Goal: Task Accomplishment & Management: Manage account settings

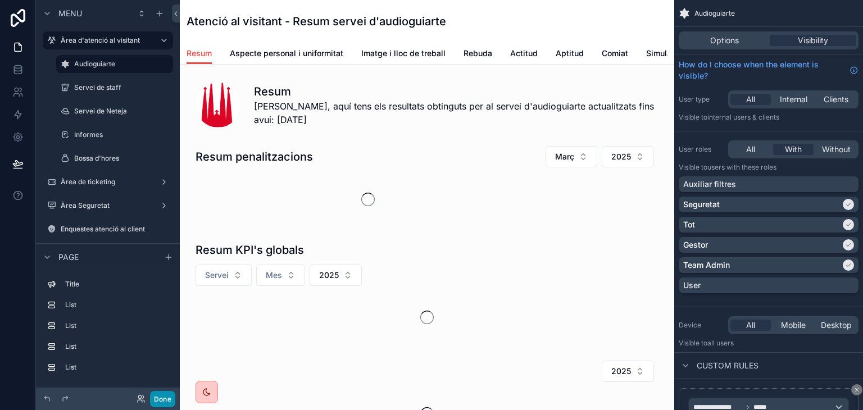
click at [158, 397] on button "Done" at bounding box center [162, 399] width 25 height 16
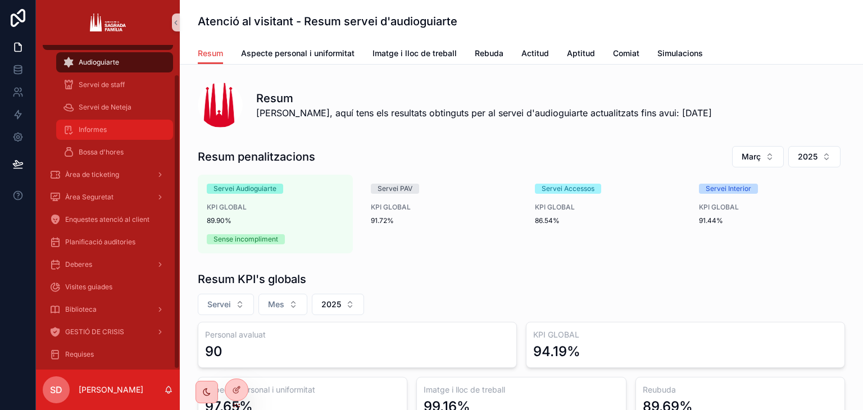
scroll to position [33, 0]
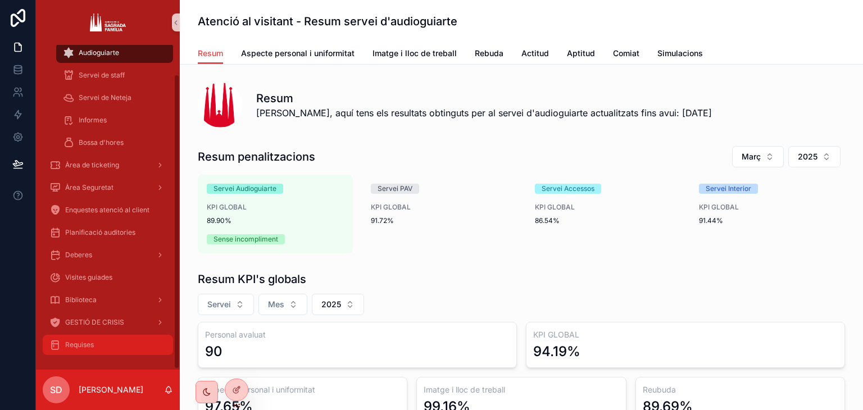
click at [107, 350] on div "Requises" at bounding box center [107, 345] width 117 height 18
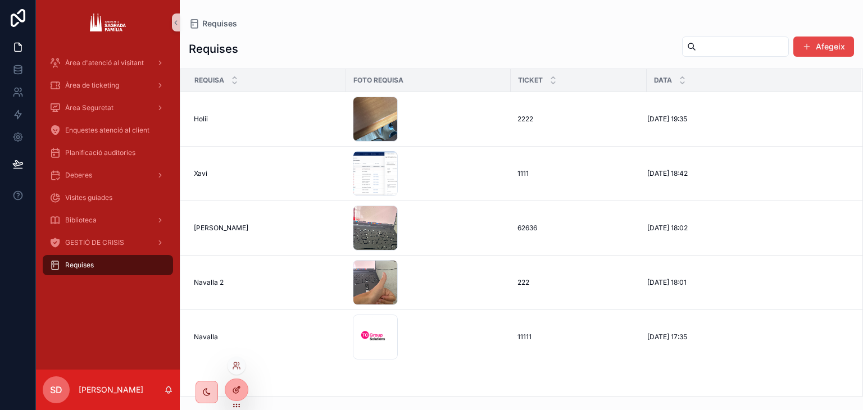
click at [234, 391] on icon at bounding box center [236, 389] width 9 height 9
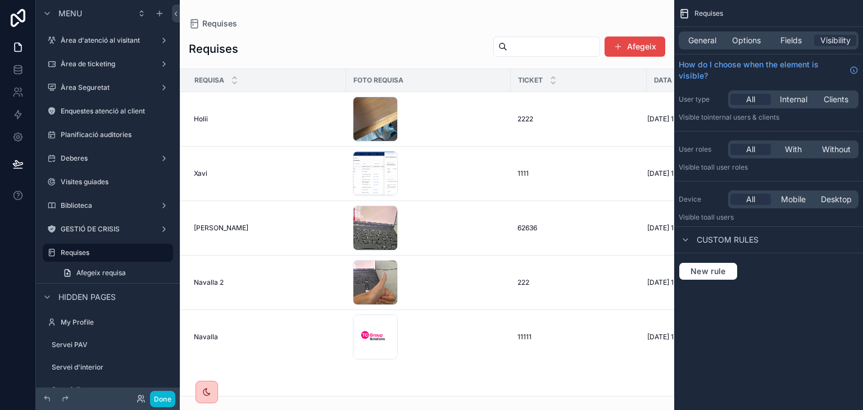
scroll to position [42, 0]
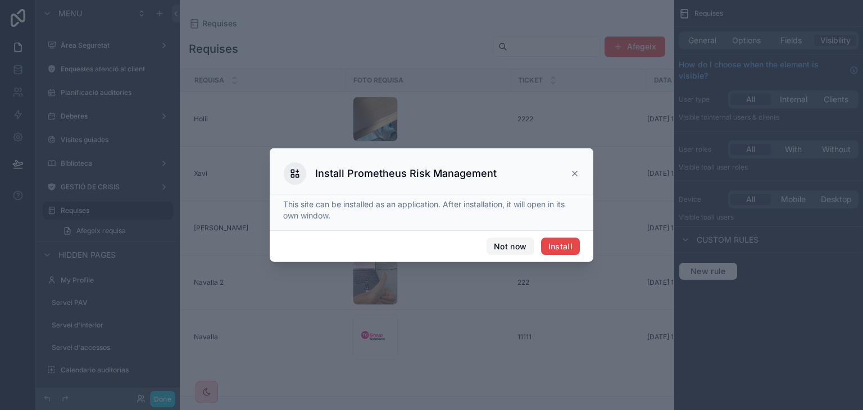
click at [515, 241] on button "Not now" at bounding box center [509, 247] width 47 height 18
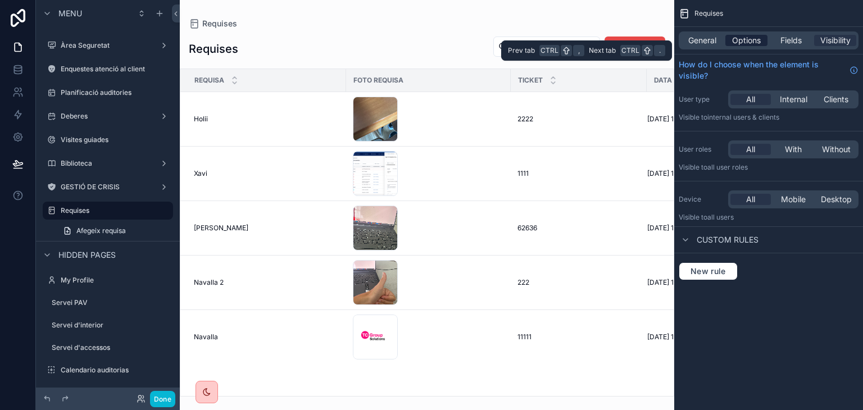
click at [744, 38] on span "Options" at bounding box center [746, 40] width 29 height 11
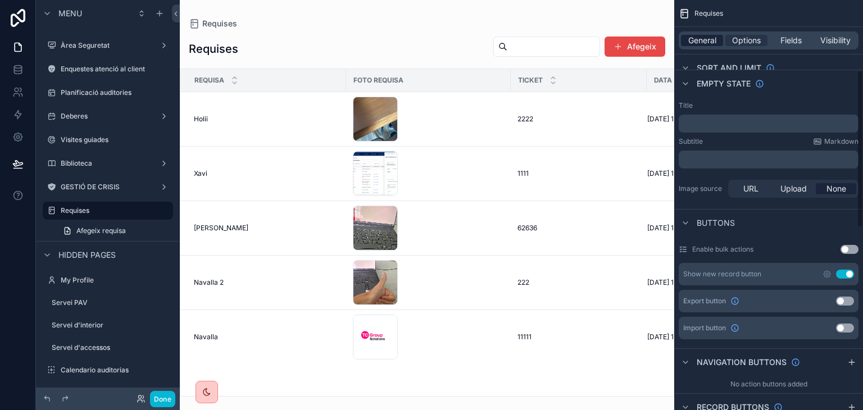
scroll to position [182, 0]
click at [714, 129] on p "﻿" at bounding box center [769, 125] width 173 height 9
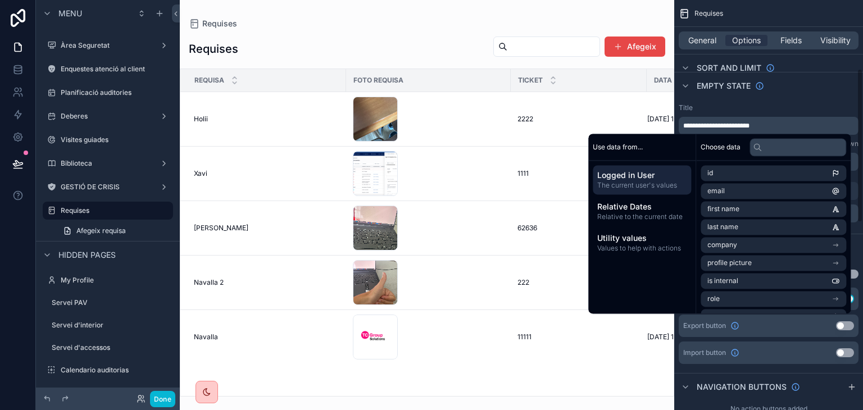
click at [854, 111] on div "**********" at bounding box center [769, 118] width 180 height 31
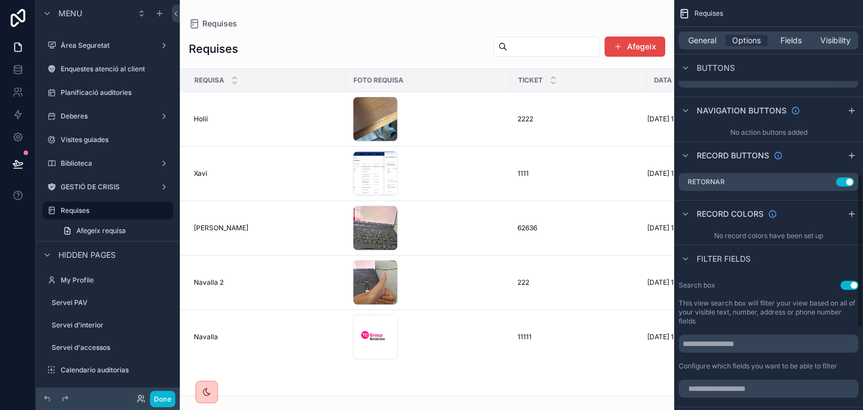
scroll to position [465, 0]
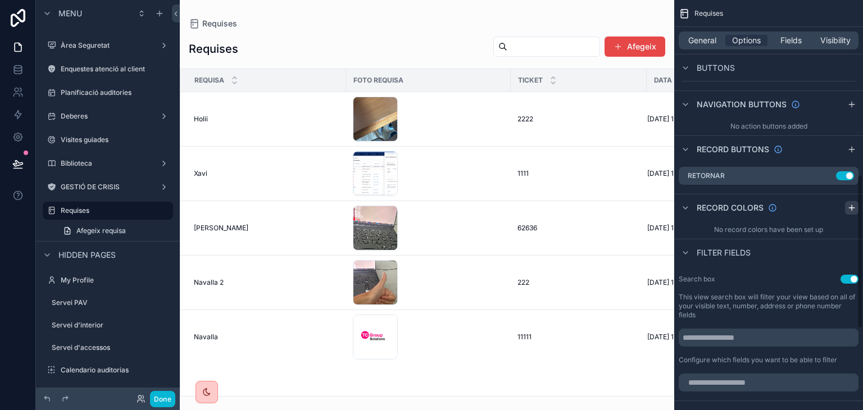
click at [852, 209] on icon "scrollable content" at bounding box center [851, 207] width 9 height 9
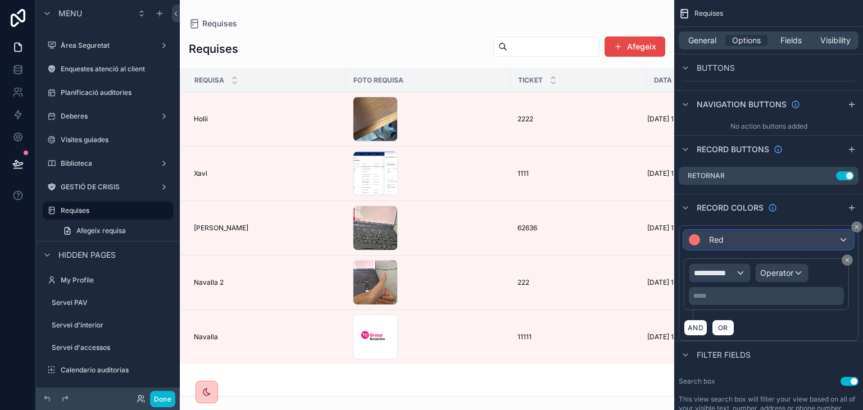
click at [750, 244] on div "Red" at bounding box center [768, 240] width 169 height 18
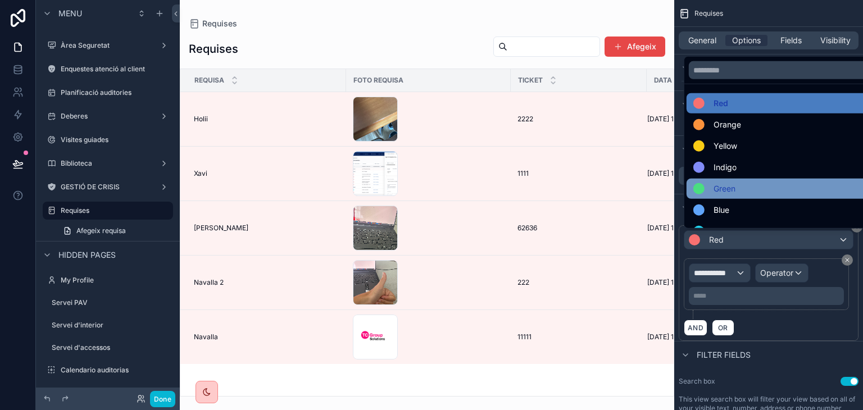
click at [744, 185] on div "Green" at bounding box center [781, 188] width 177 height 13
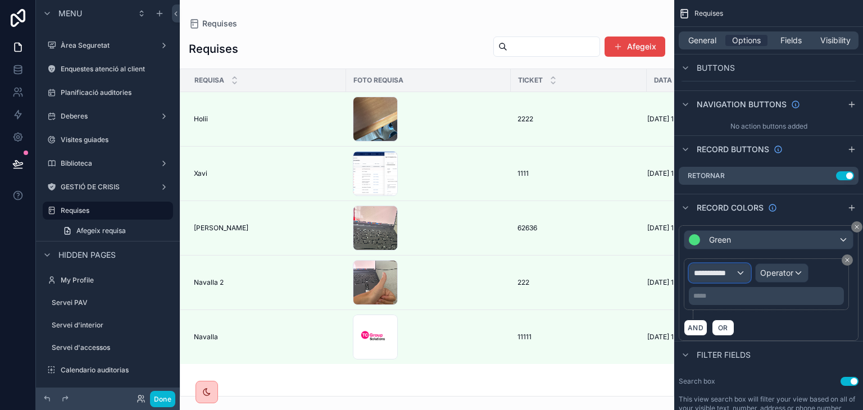
click at [732, 272] on span "**********" at bounding box center [715, 272] width 42 height 11
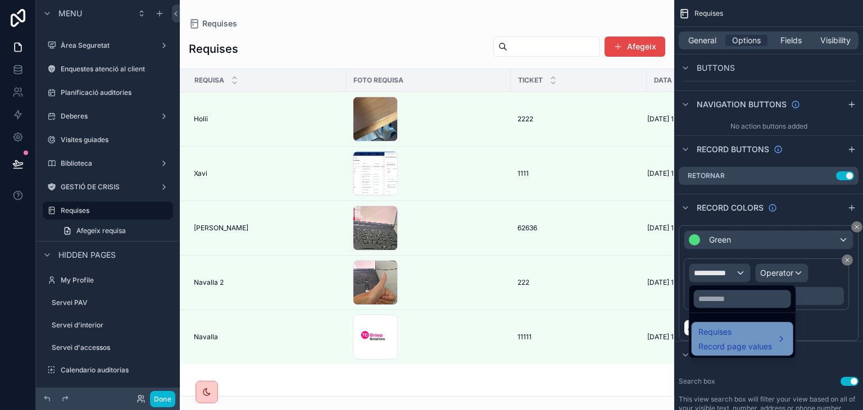
click at [737, 333] on span "Requises" at bounding box center [735, 331] width 74 height 13
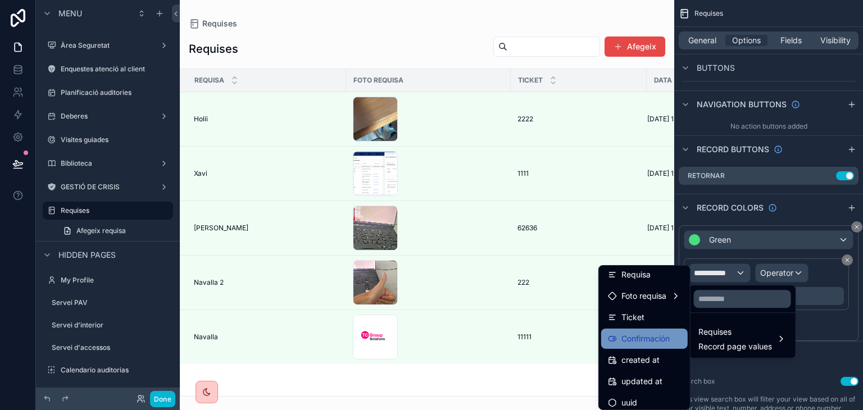
scroll to position [30, 0]
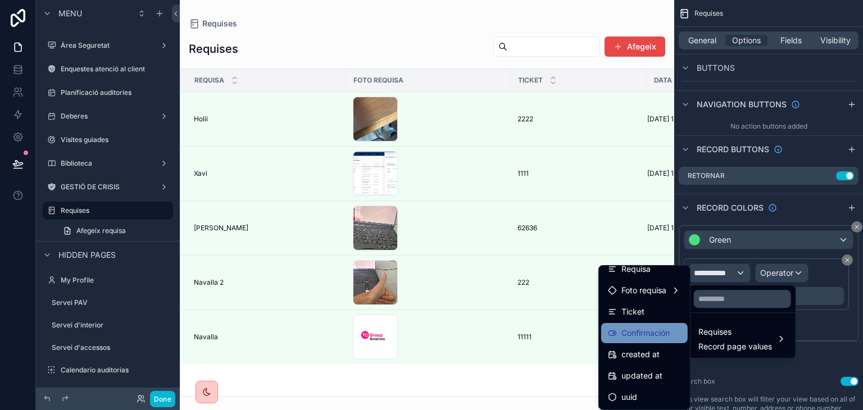
click at [650, 326] on span "Confirmación" at bounding box center [645, 332] width 48 height 13
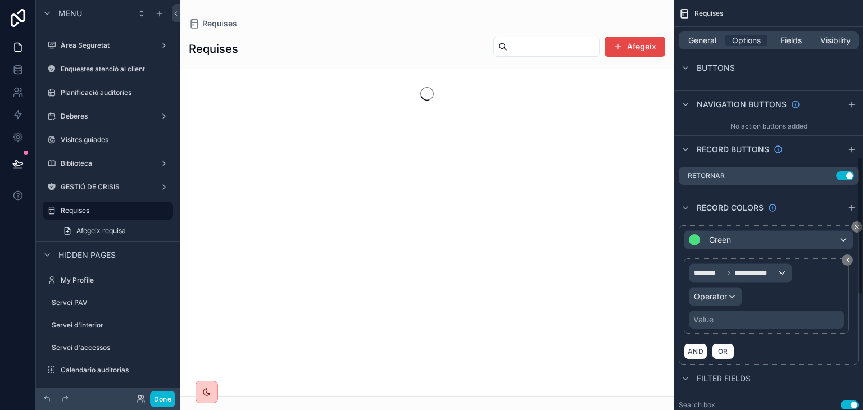
click at [711, 306] on div "**********" at bounding box center [766, 295] width 155 height 65
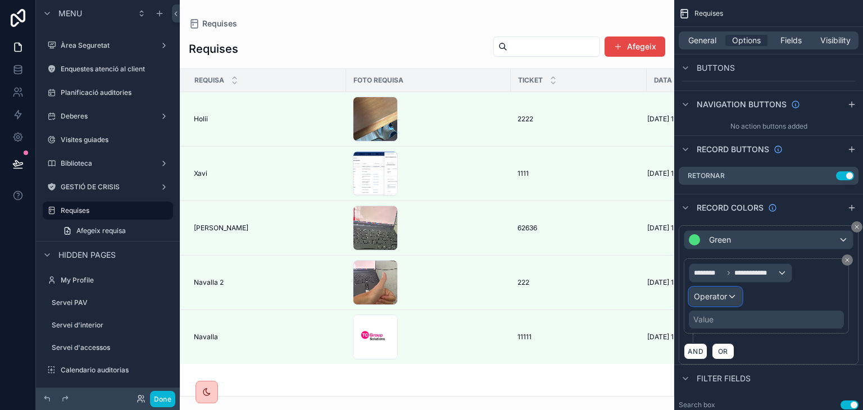
click at [712, 293] on span "Operator" at bounding box center [710, 297] width 33 height 10
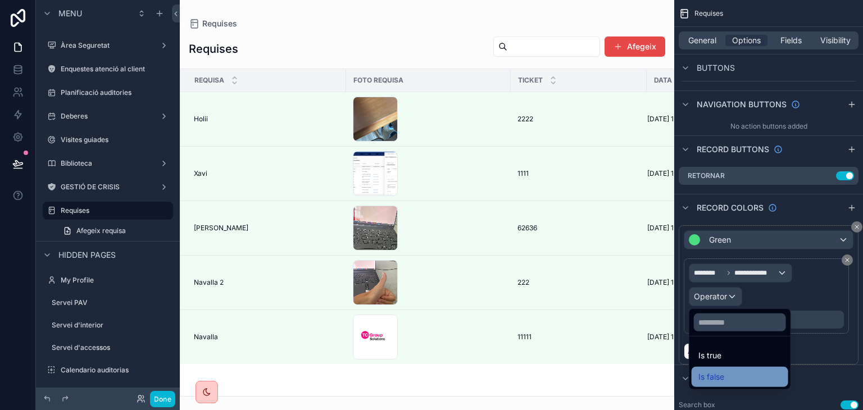
click at [736, 379] on div "Is false" at bounding box center [739, 376] width 83 height 13
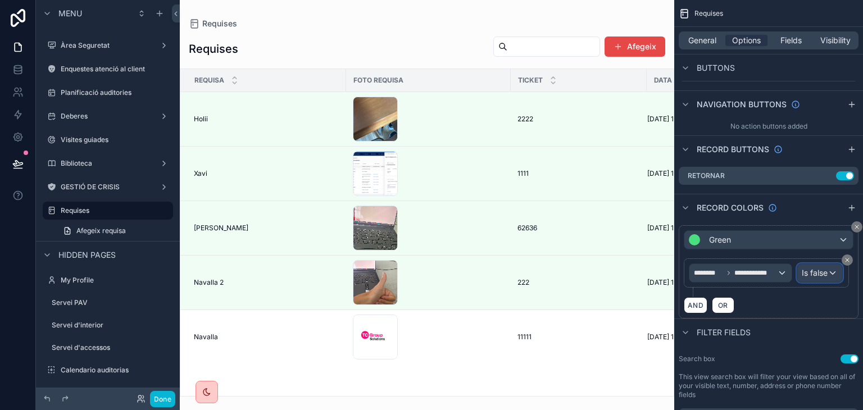
click at [824, 275] on span "Is false" at bounding box center [815, 272] width 26 height 11
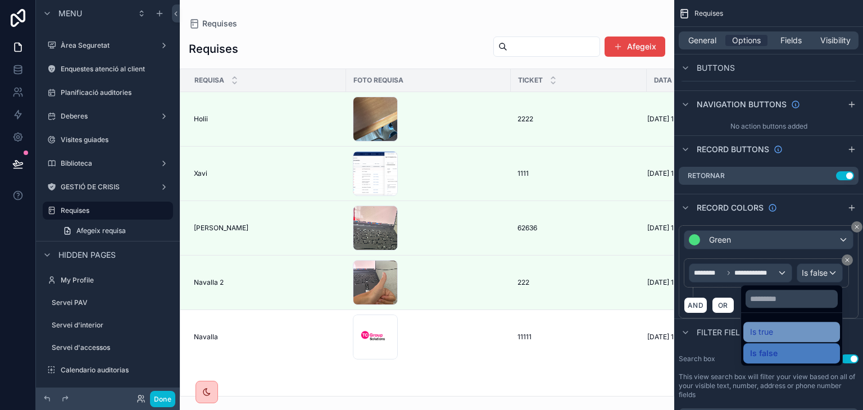
click at [776, 335] on div "Is true" at bounding box center [791, 331] width 83 height 13
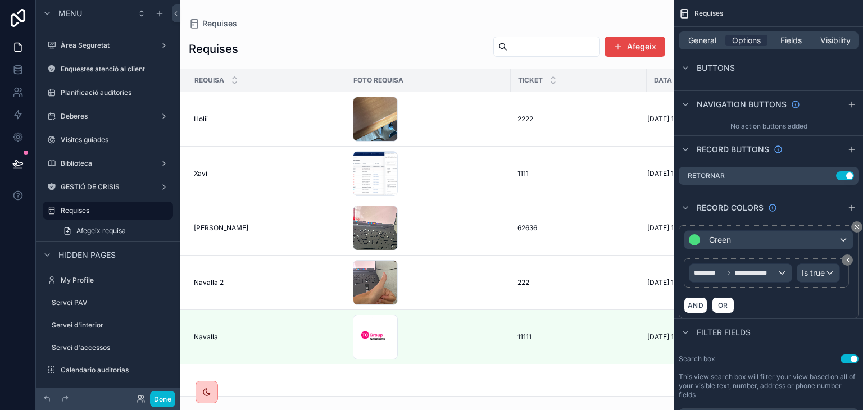
click at [787, 343] on div "Filter fields" at bounding box center [768, 331] width 189 height 27
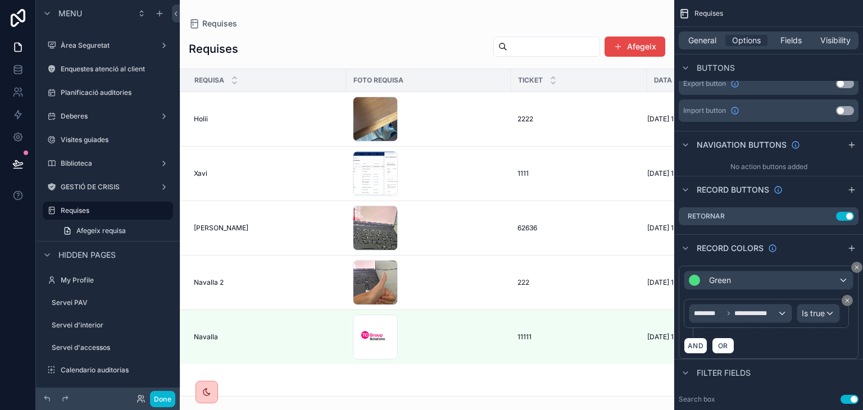
scroll to position [421, 0]
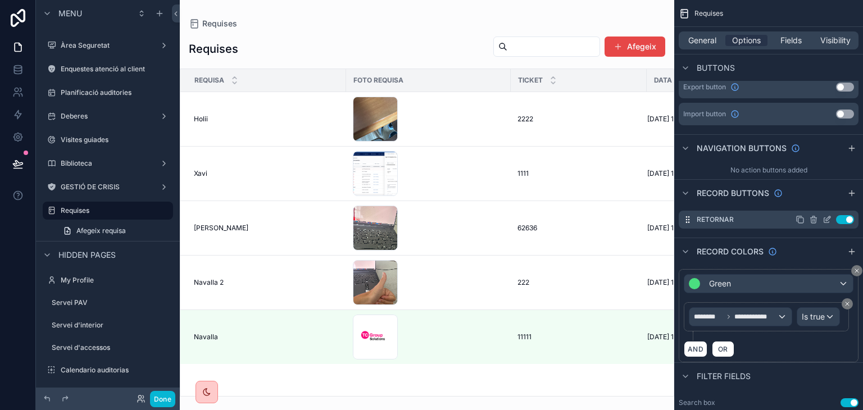
click at [827, 221] on icon "scrollable content" at bounding box center [826, 219] width 9 height 9
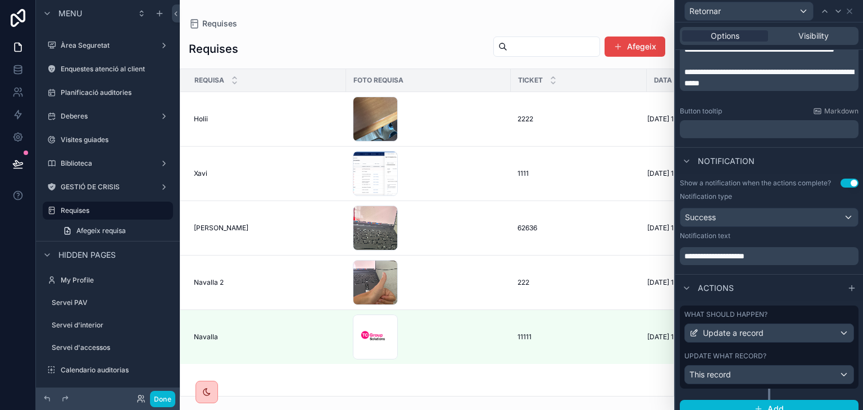
scroll to position [258, 0]
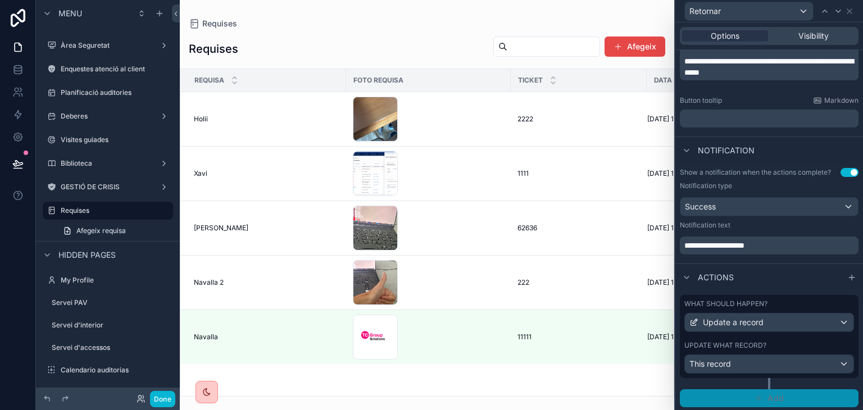
click at [782, 393] on button "Add" at bounding box center [769, 398] width 179 height 18
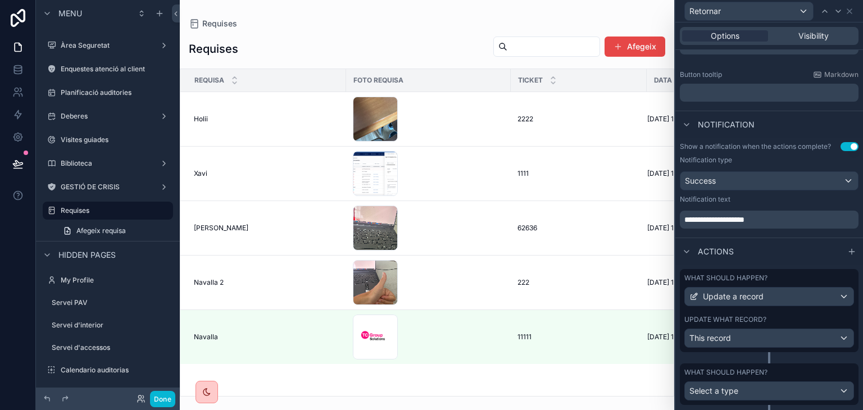
scroll to position [311, 0]
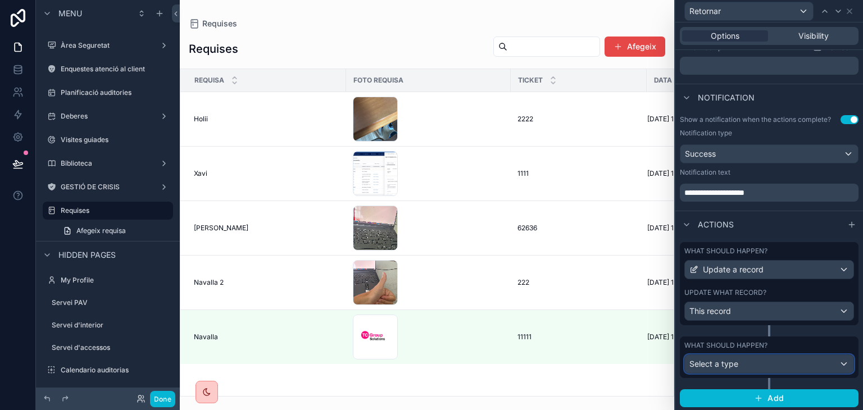
click at [787, 366] on div "Select a type" at bounding box center [769, 364] width 169 height 18
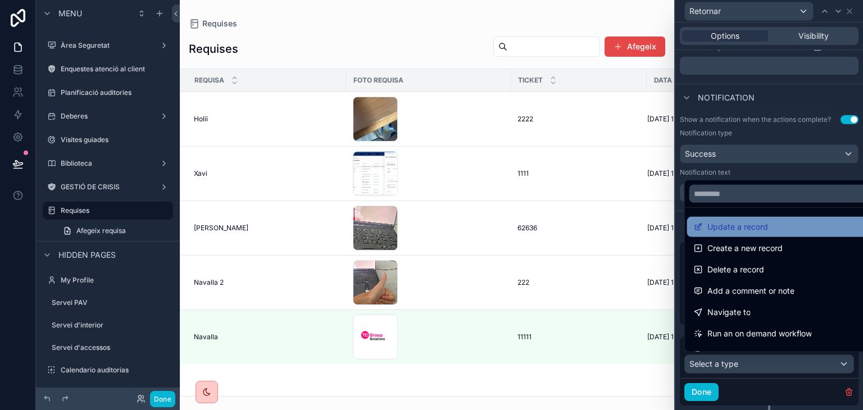
click at [782, 221] on div "Update a record" at bounding box center [778, 226] width 169 height 13
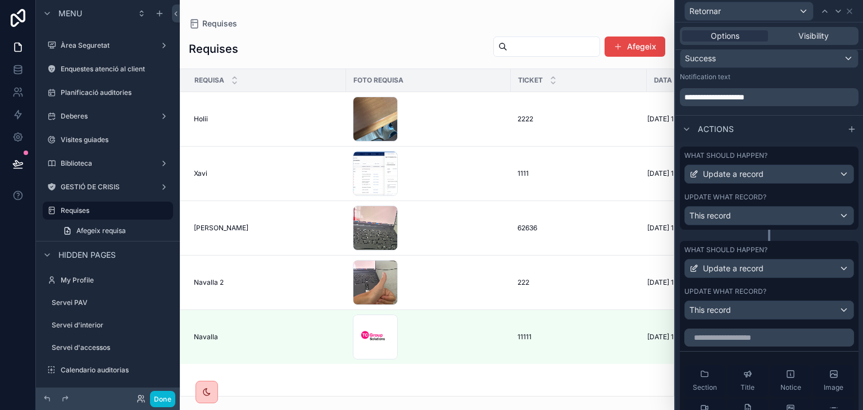
scroll to position [406, 0]
click at [802, 178] on div "Update a record" at bounding box center [769, 175] width 169 height 18
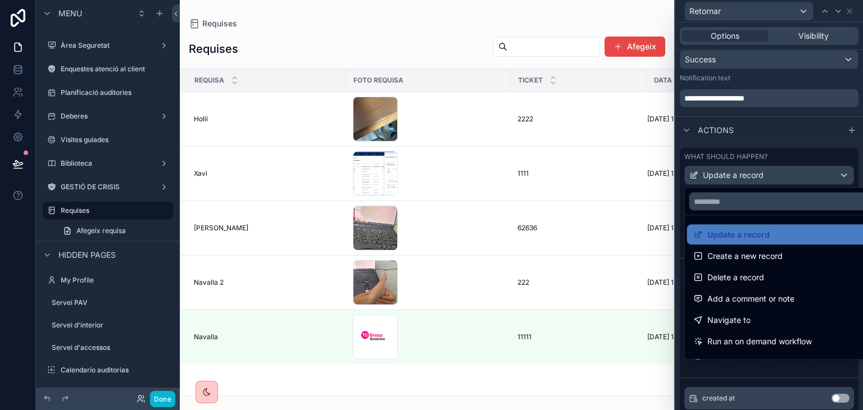
click at [814, 143] on div at bounding box center [769, 205] width 188 height 410
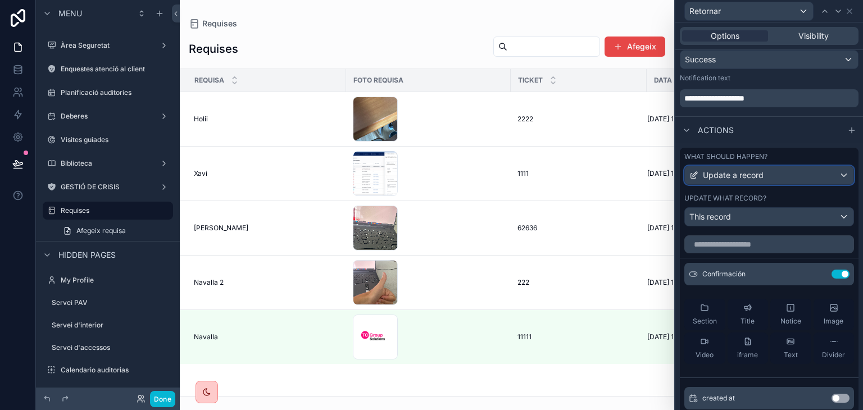
click at [827, 176] on div "Update a record" at bounding box center [769, 175] width 169 height 18
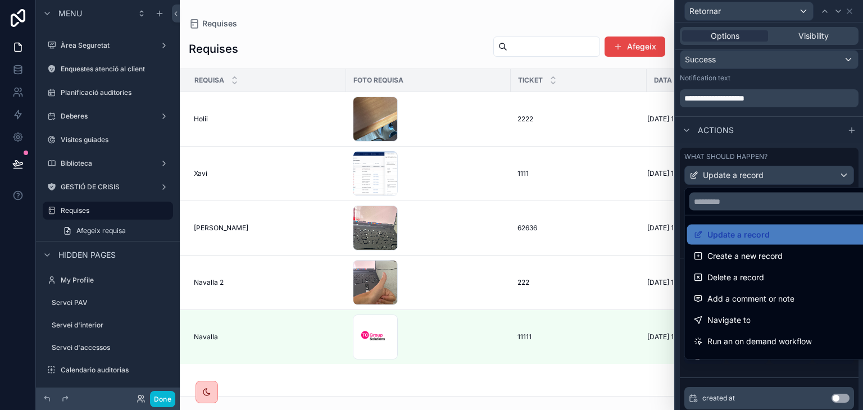
click at [827, 176] on div at bounding box center [769, 205] width 188 height 410
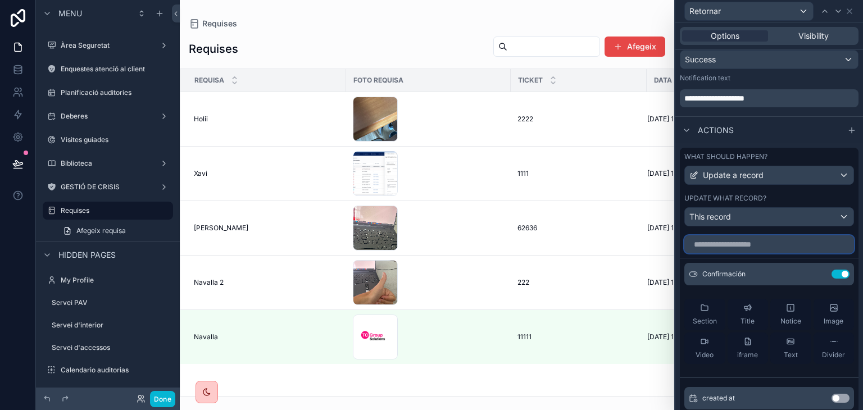
click at [793, 243] on input "text" at bounding box center [769, 244] width 170 height 18
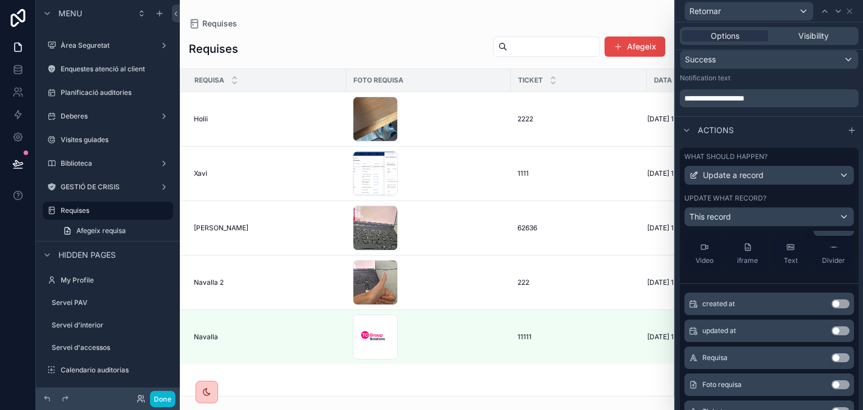
scroll to position [94, 0]
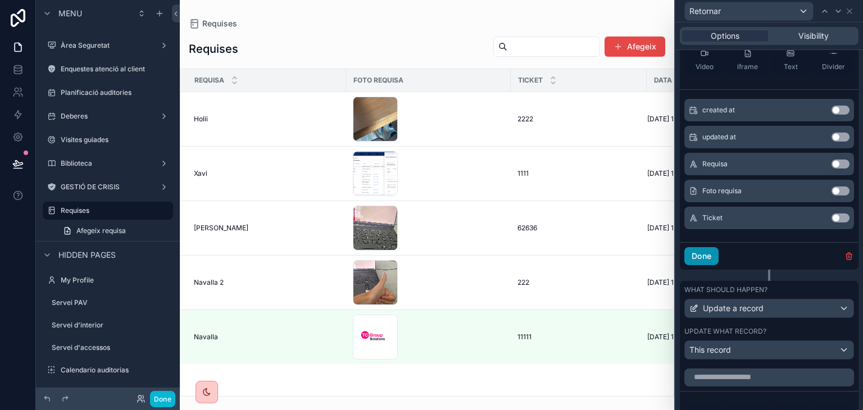
click at [708, 256] on button "Done" at bounding box center [701, 256] width 34 height 18
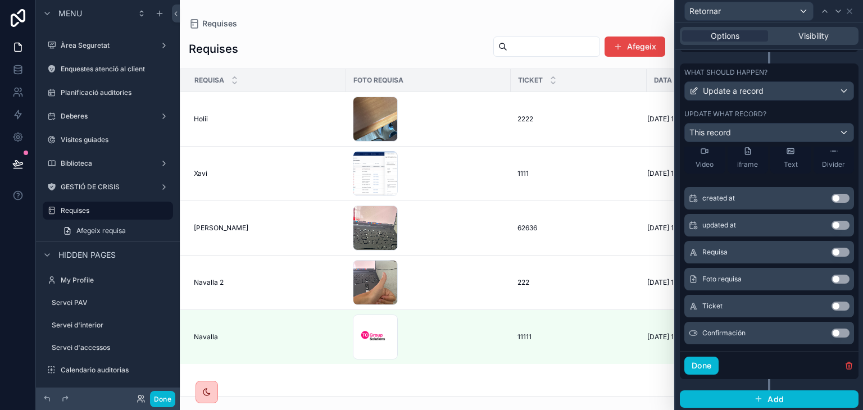
scroll to position [85, 0]
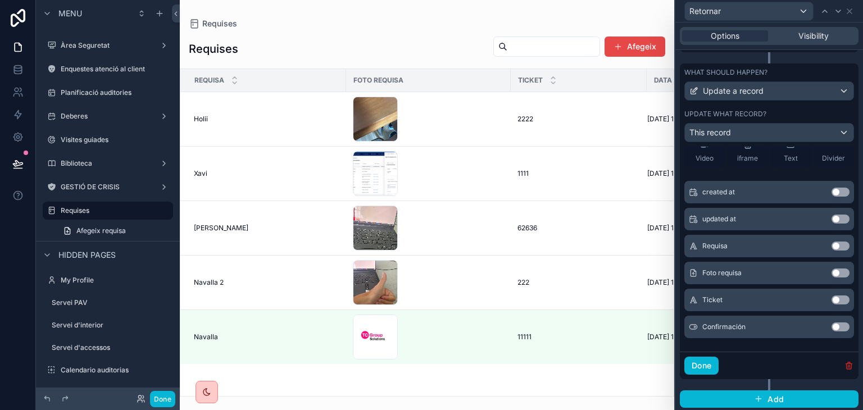
click at [844, 366] on icon "button" at bounding box center [848, 365] width 9 height 9
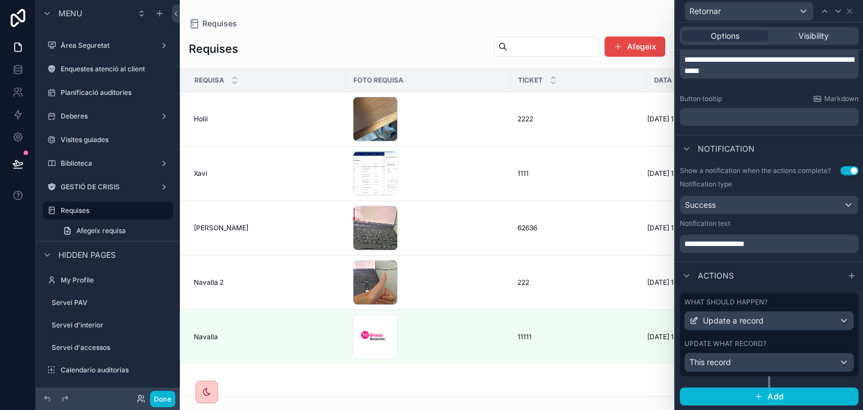
scroll to position [258, 0]
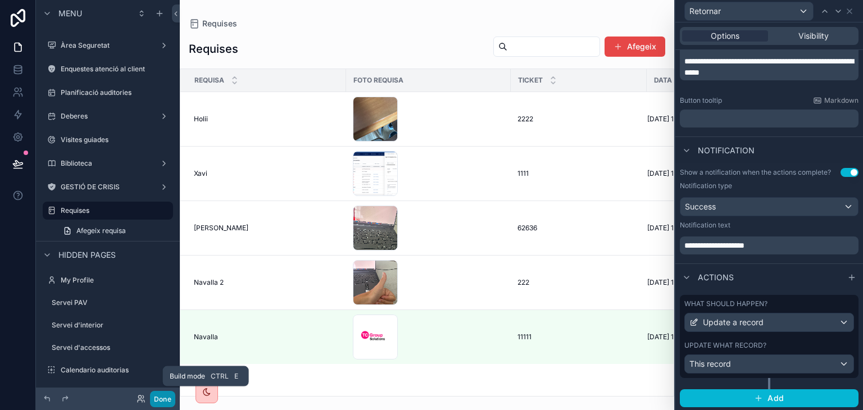
click at [158, 400] on button "Done" at bounding box center [162, 399] width 25 height 16
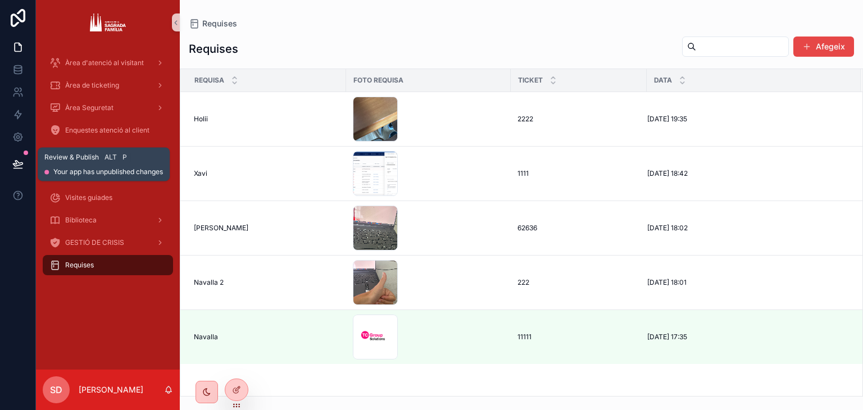
click at [22, 167] on icon at bounding box center [17, 163] width 11 height 11
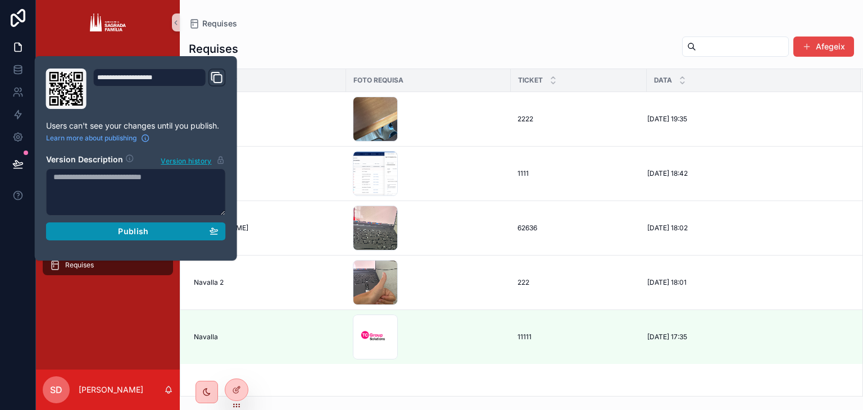
click at [160, 232] on div "Publish" at bounding box center [135, 231] width 165 height 10
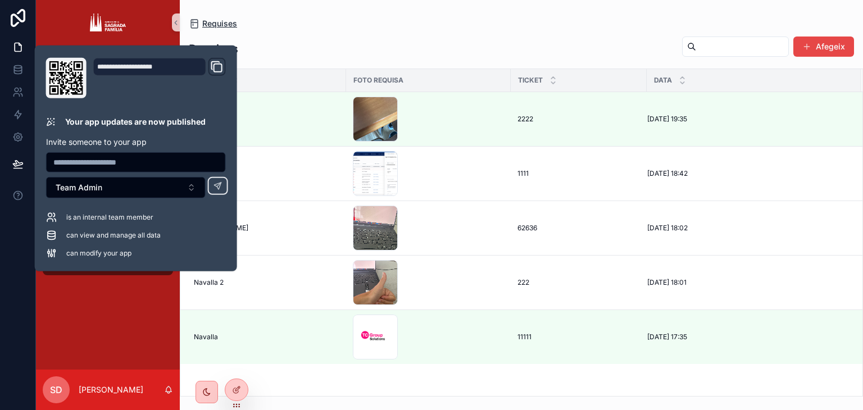
drag, startPoint x: 389, startPoint y: 52, endPoint x: 202, endPoint y: 22, distance: 188.8
click at [389, 52] on div "Requises Afegeix" at bounding box center [521, 49] width 665 height 26
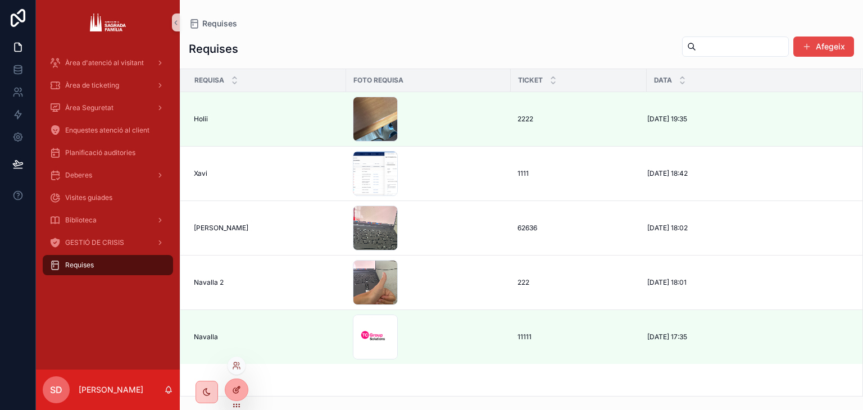
click at [235, 393] on icon at bounding box center [235, 390] width 5 height 5
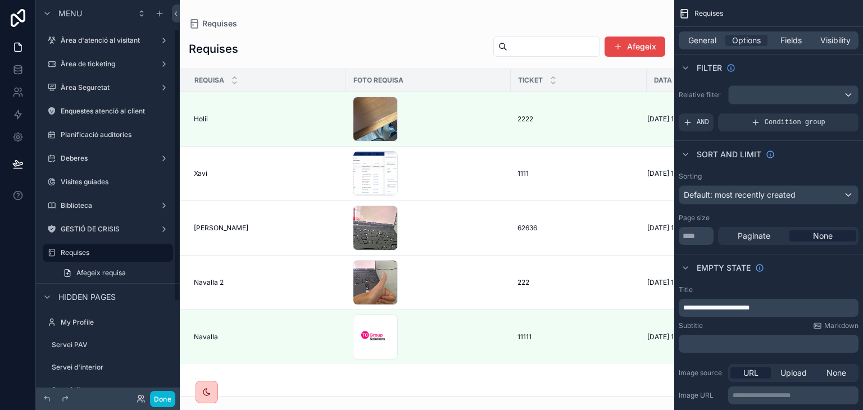
scroll to position [42, 0]
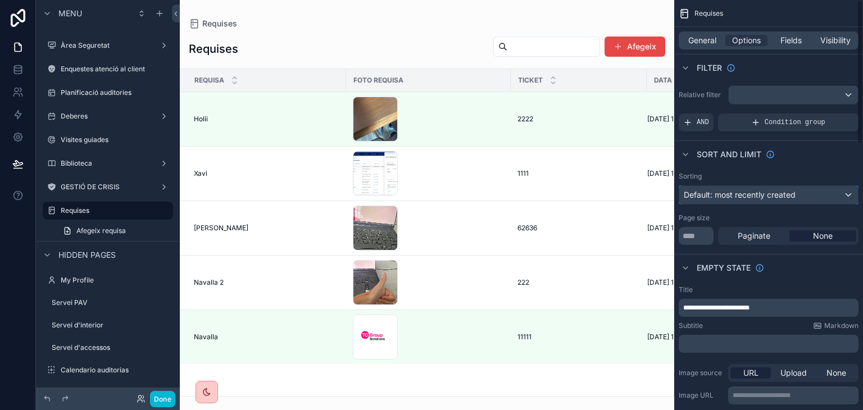
click at [809, 199] on div "Default: most recently created" at bounding box center [768, 195] width 179 height 18
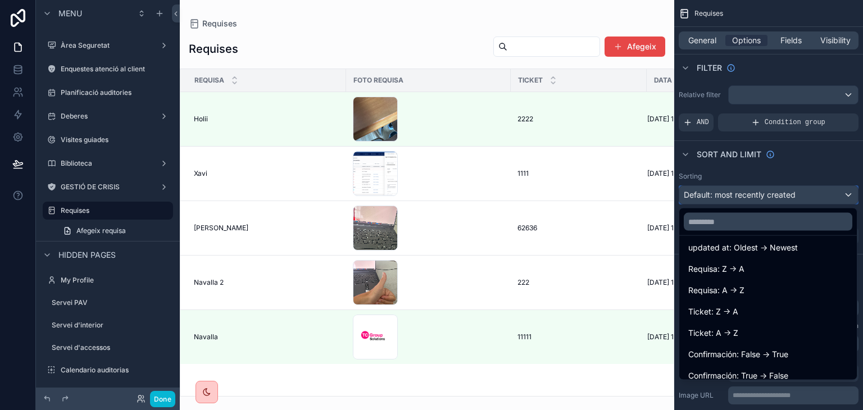
scroll to position [101, 0]
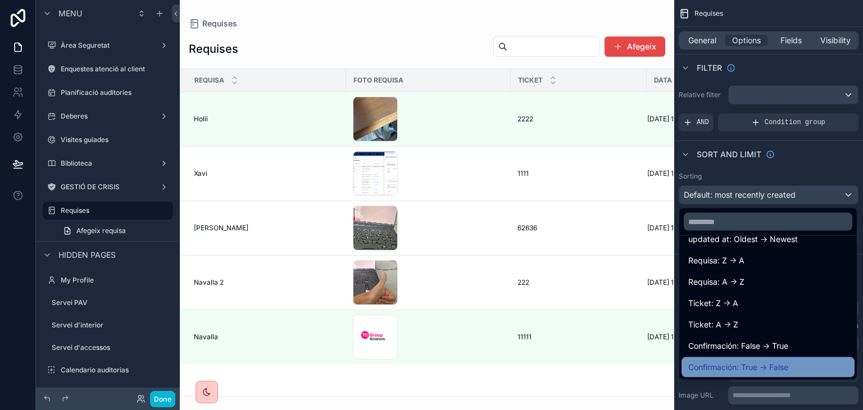
click at [796, 366] on div "Confirmación: True -> False" at bounding box center [768, 367] width 160 height 13
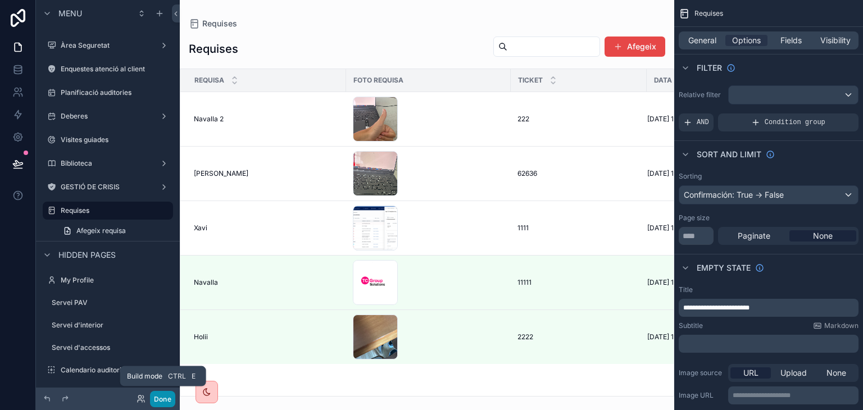
click at [166, 398] on button "Done" at bounding box center [162, 399] width 25 height 16
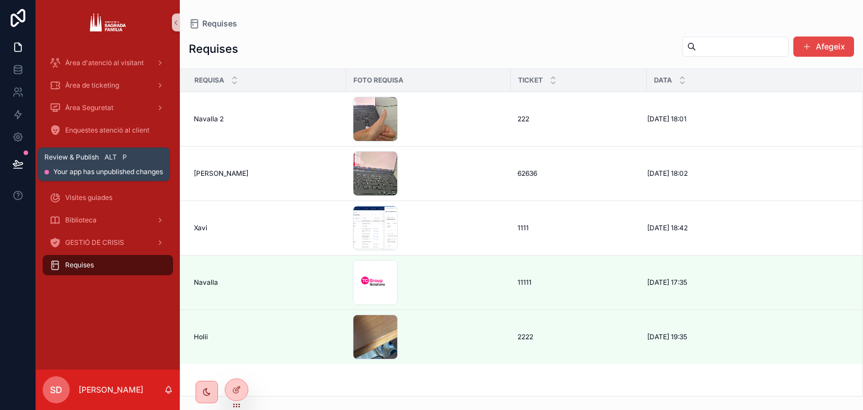
click at [21, 163] on icon at bounding box center [17, 163] width 11 height 11
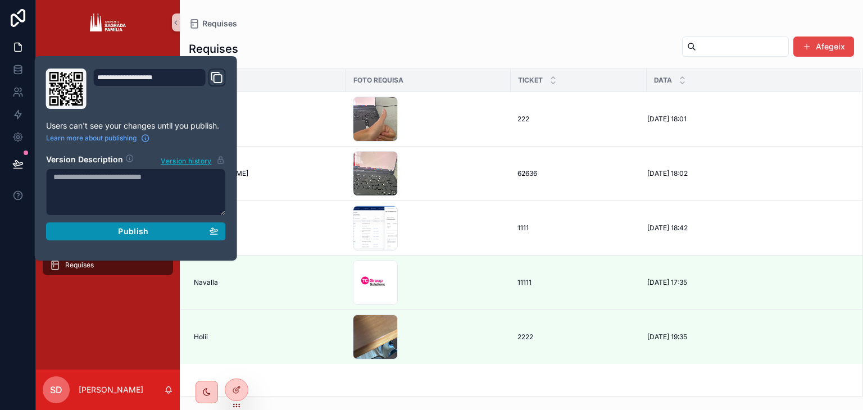
click at [135, 234] on span "Publish" at bounding box center [133, 231] width 30 height 10
